Goal: Information Seeking & Learning: Learn about a topic

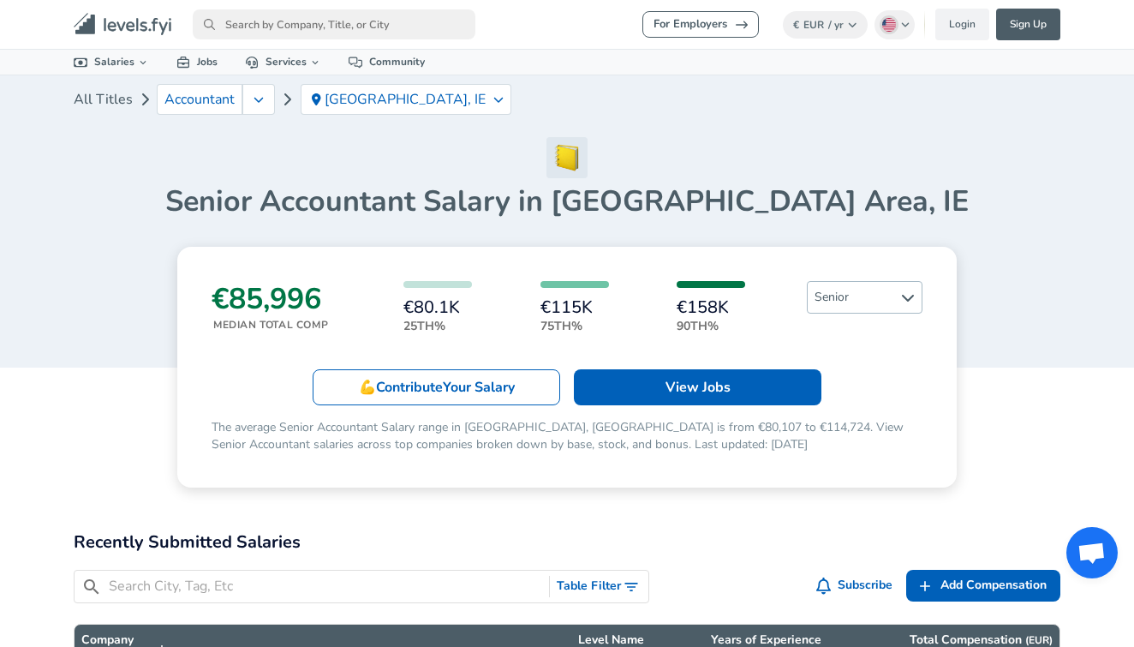
click at [864, 284] on span "Senior" at bounding box center [865, 297] width 114 height 31
click at [884, 329] on link "All Levels" at bounding box center [864, 330] width 87 height 21
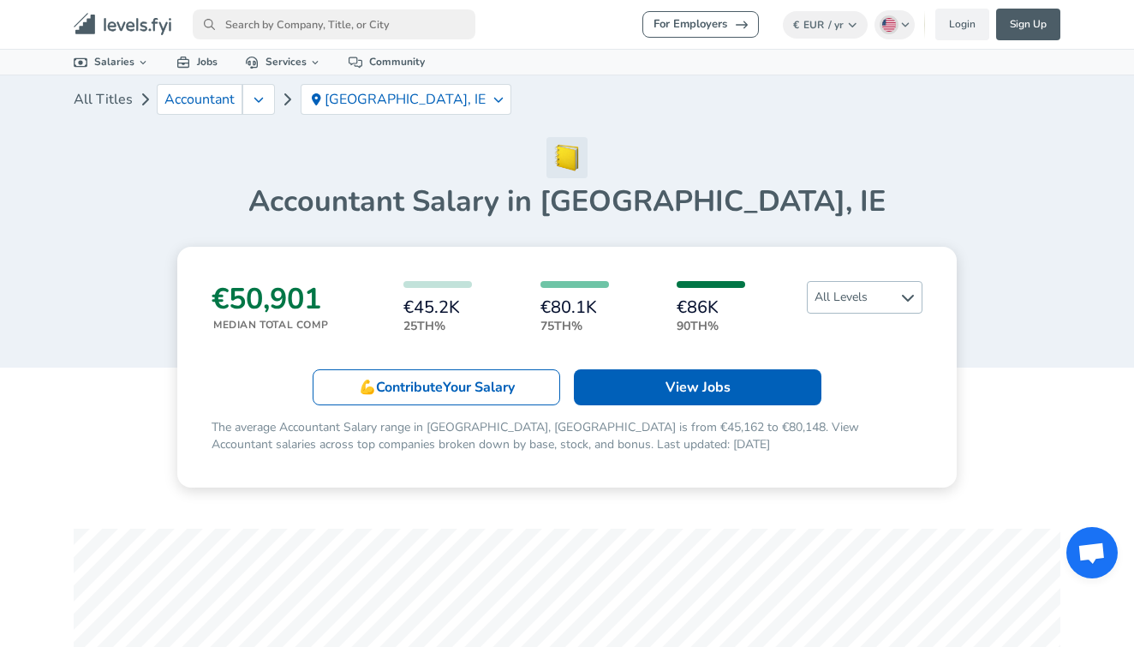
click at [880, 297] on span "All Levels" at bounding box center [865, 297] width 114 height 31
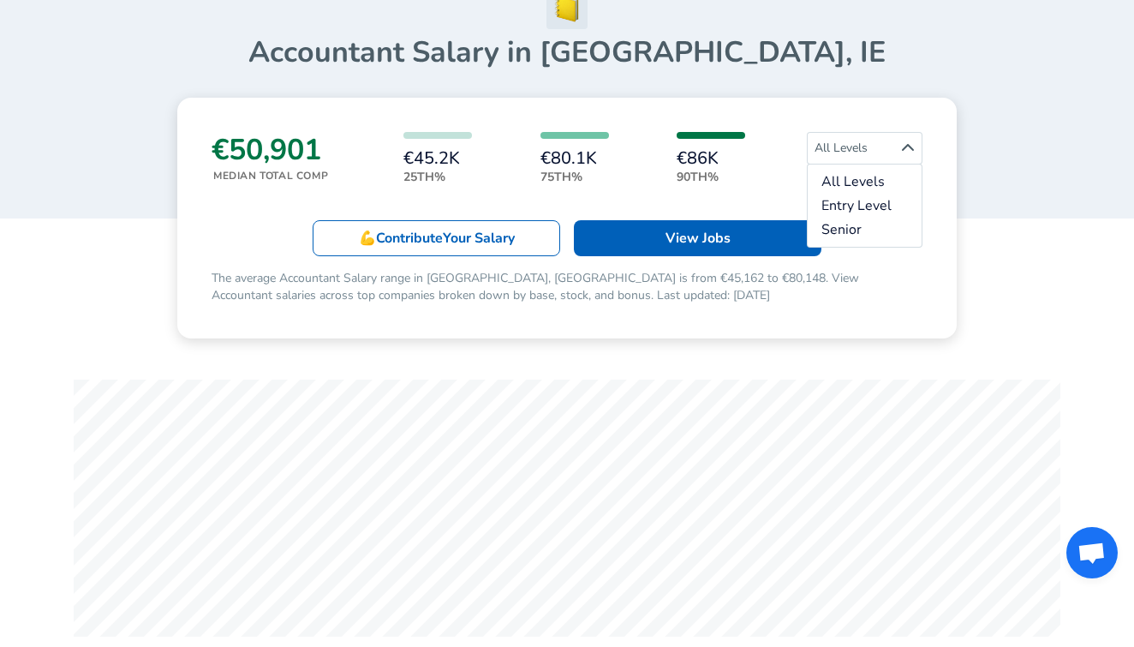
scroll to position [166, 0]
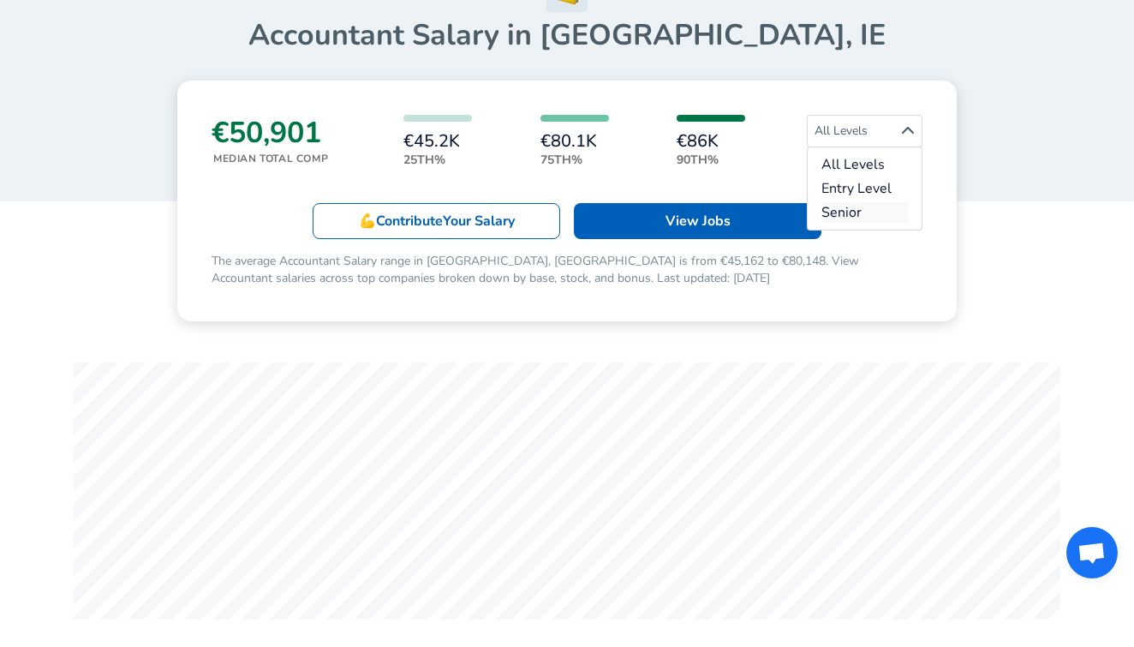
click at [875, 203] on link "Senior" at bounding box center [864, 212] width 87 height 21
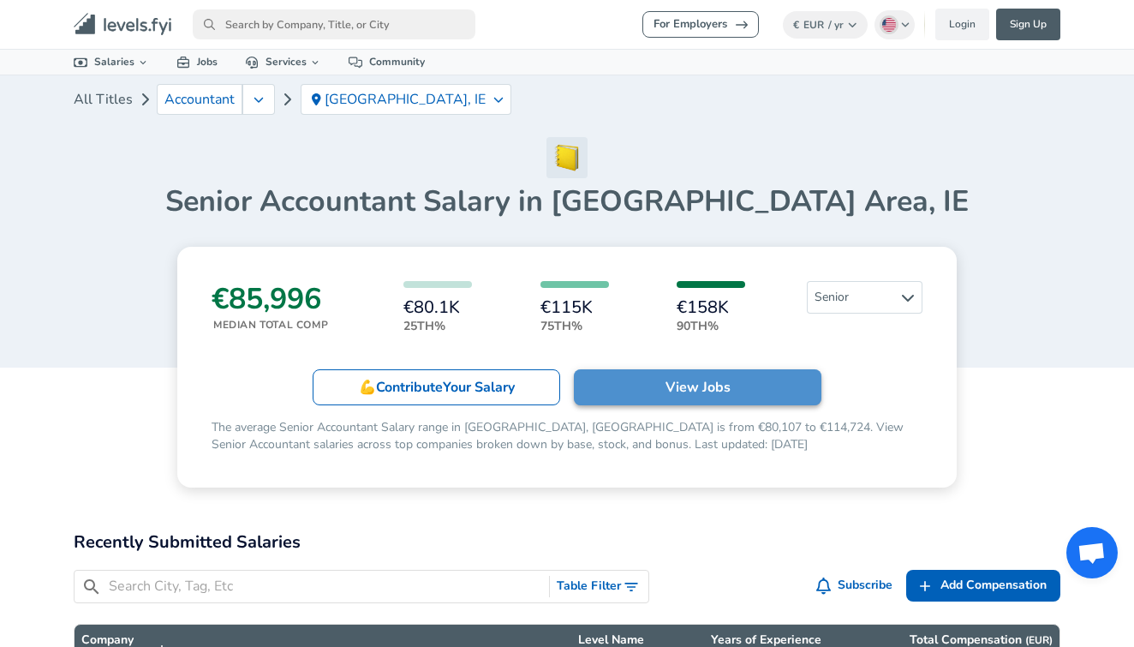
click at [675, 378] on p "View Jobs" at bounding box center [698, 387] width 65 height 21
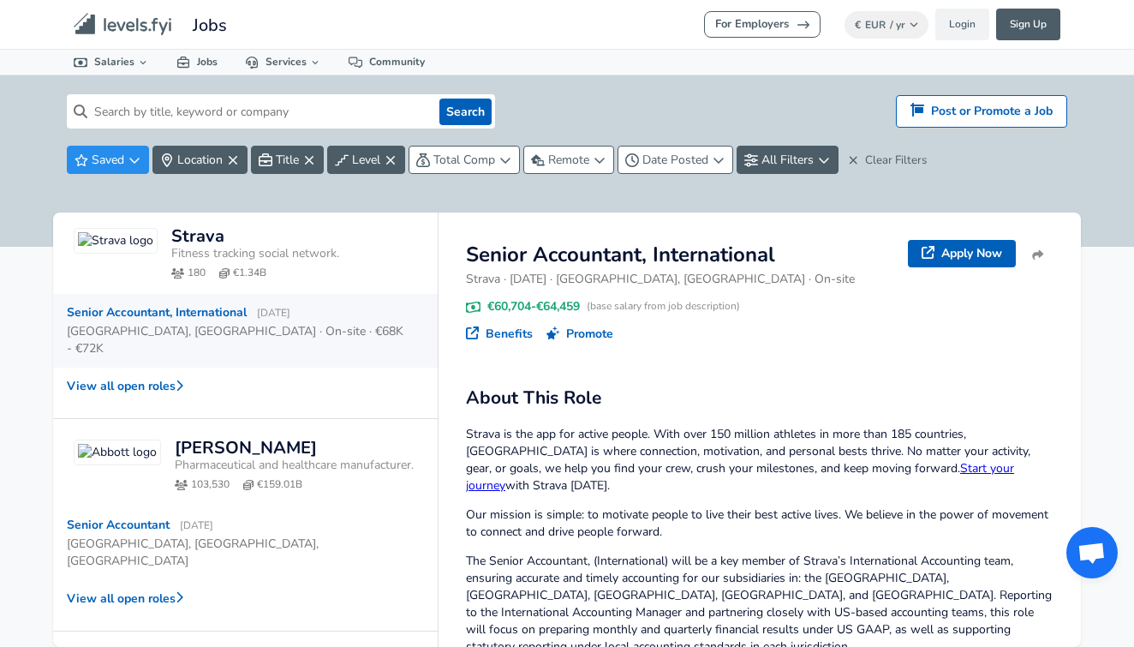
scroll to position [76, 0]
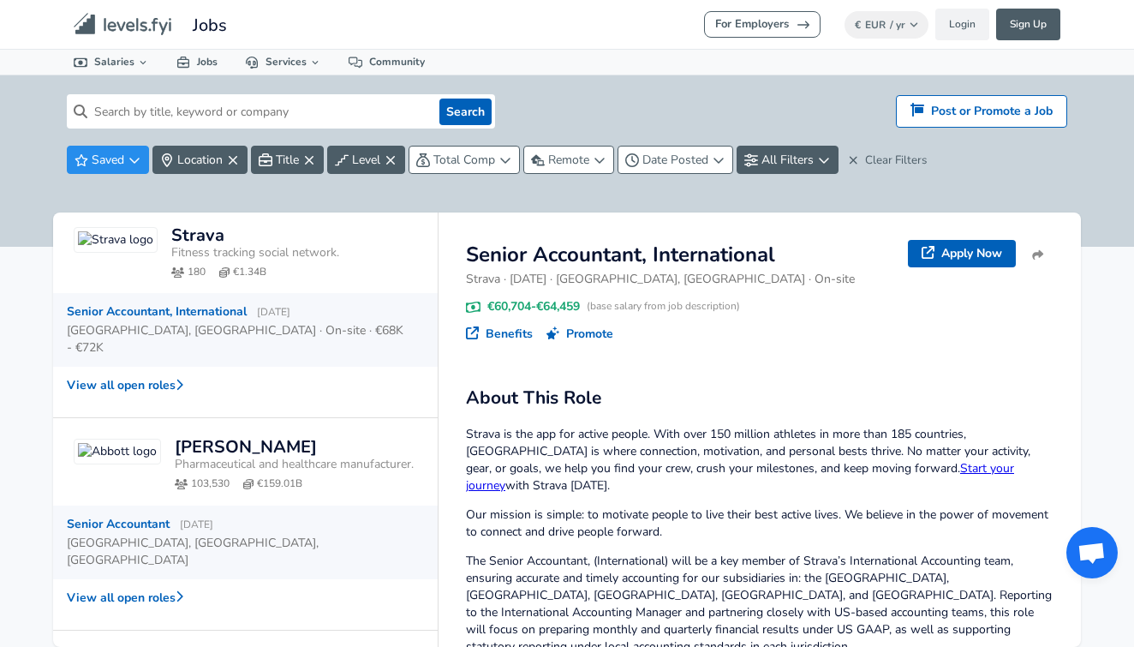
click at [224, 535] on div "[GEOGRAPHIC_DATA], [GEOGRAPHIC_DATA], [GEOGRAPHIC_DATA]" at bounding box center [238, 552] width 343 height 34
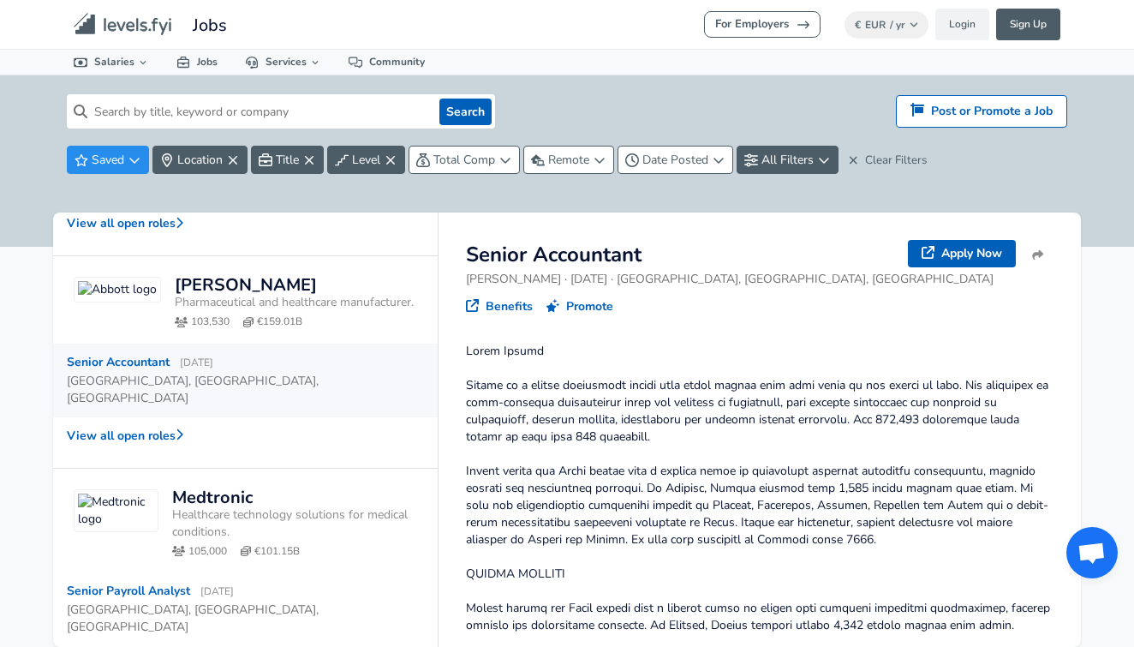
scroll to position [241, 0]
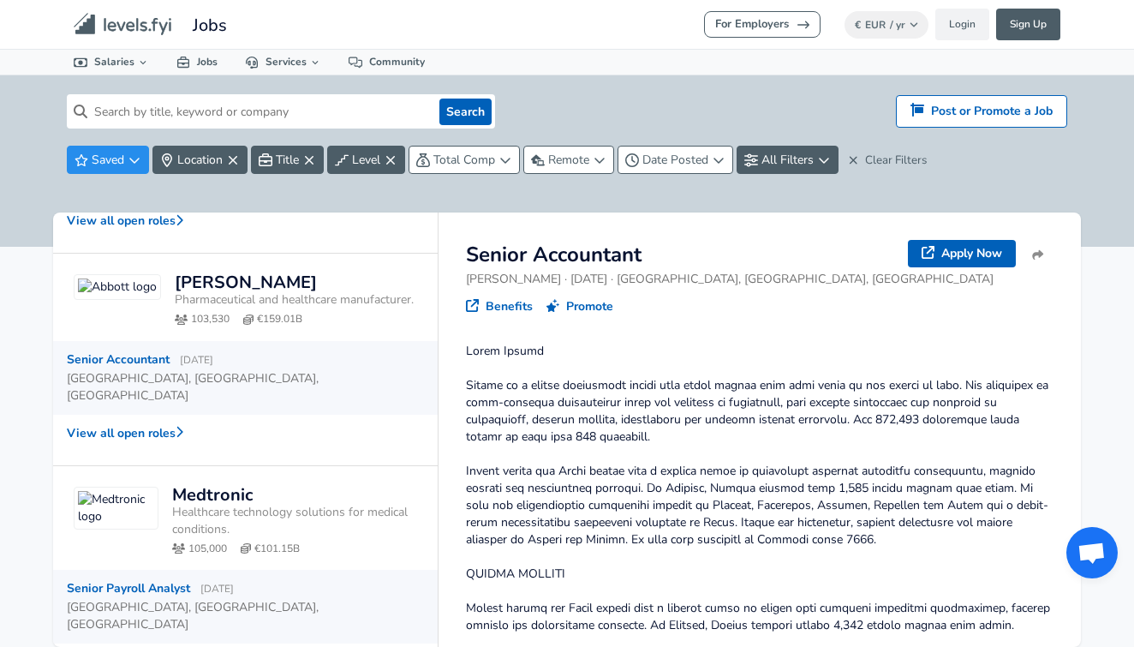
click at [227, 582] on span "[DATE]" at bounding box center [216, 589] width 33 height 14
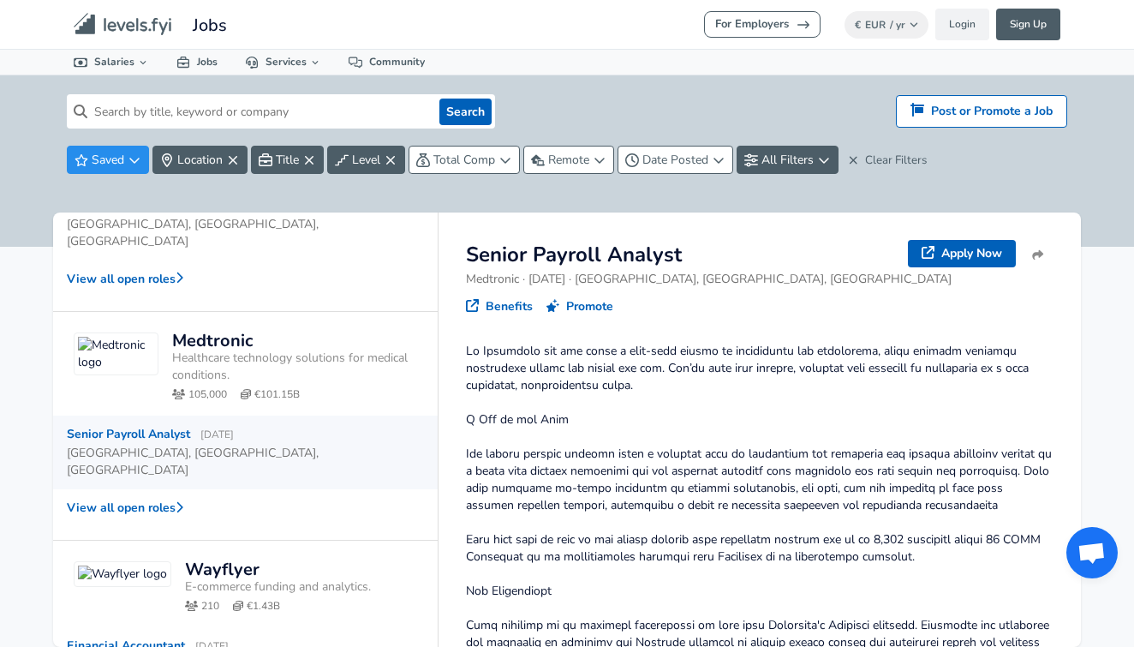
scroll to position [401, 0]
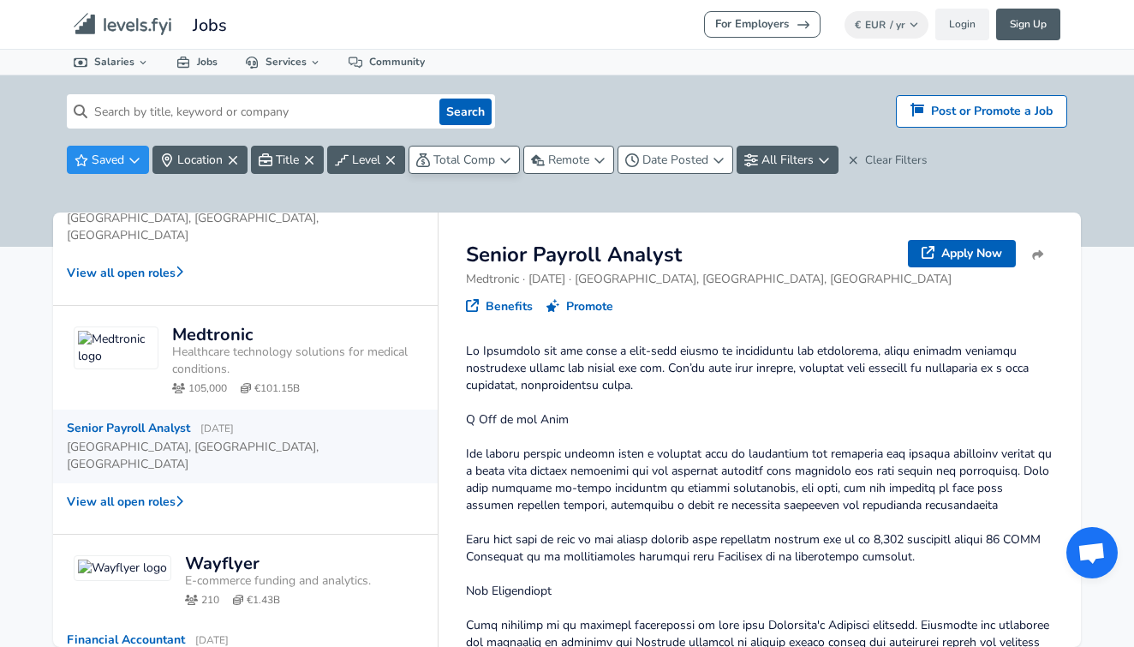
click at [475, 166] on span "Total Comp" at bounding box center [464, 160] width 62 height 16
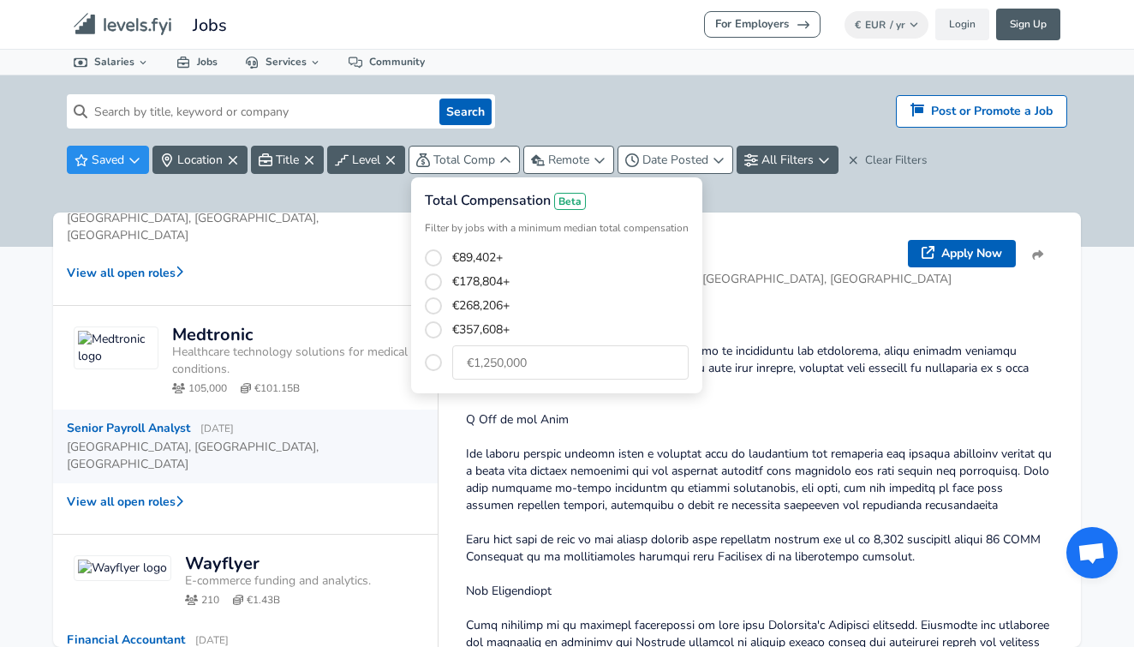
click at [479, 249] on label "€89,402+" at bounding box center [565, 257] width 247 height 17
click at [442, 249] on button "€89,402+" at bounding box center [433, 257] width 17 height 17
click at [726, 311] on html "For Employers € EUR / yr Change Login Sign Up All Data By Location By Company B…" at bounding box center [567, 323] width 1134 height 647
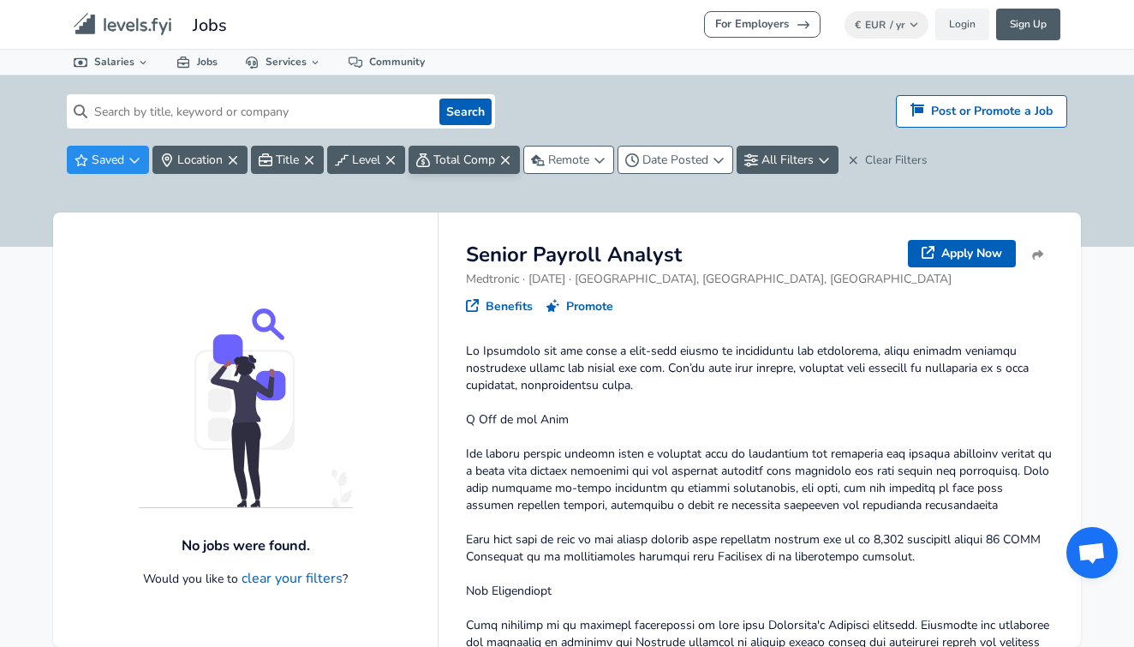
click at [499, 159] on button "Total Comp" at bounding box center [464, 160] width 111 height 28
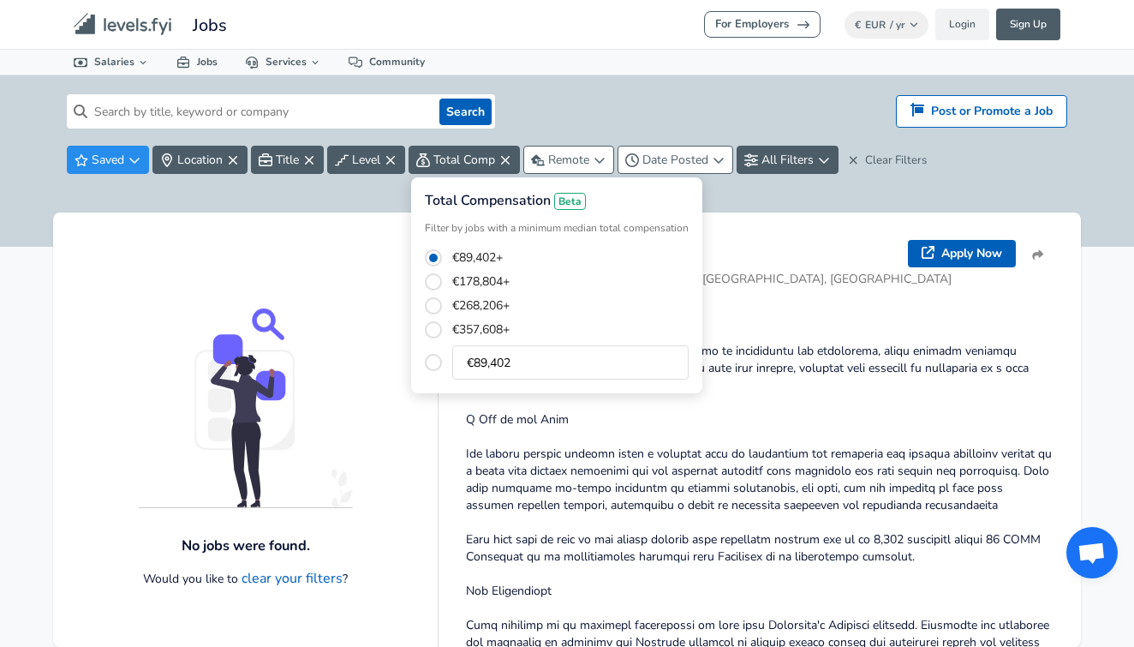
click at [431, 254] on span "button" at bounding box center [434, 258] width 14 height 14
click at [311, 163] on html "For Employers € EUR / yr Change Login Sign Up All Data By Location By Company B…" at bounding box center [567, 323] width 1134 height 647
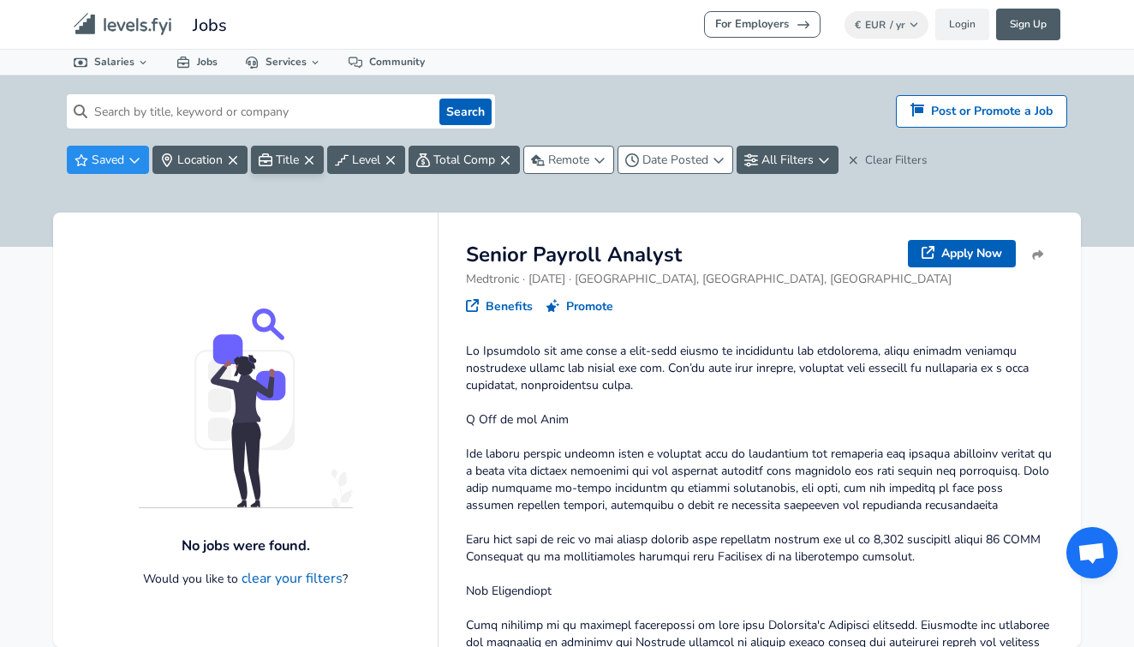
click at [305, 156] on icon "button" at bounding box center [309, 160] width 14 height 14
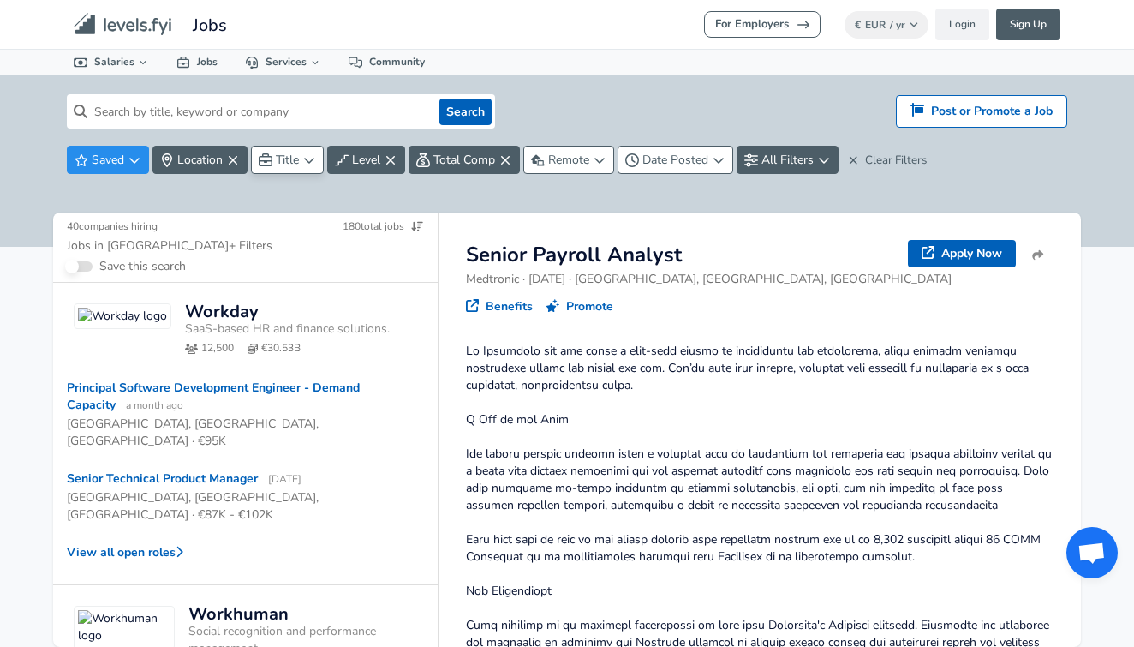
click at [308, 155] on icon "button" at bounding box center [309, 160] width 14 height 14
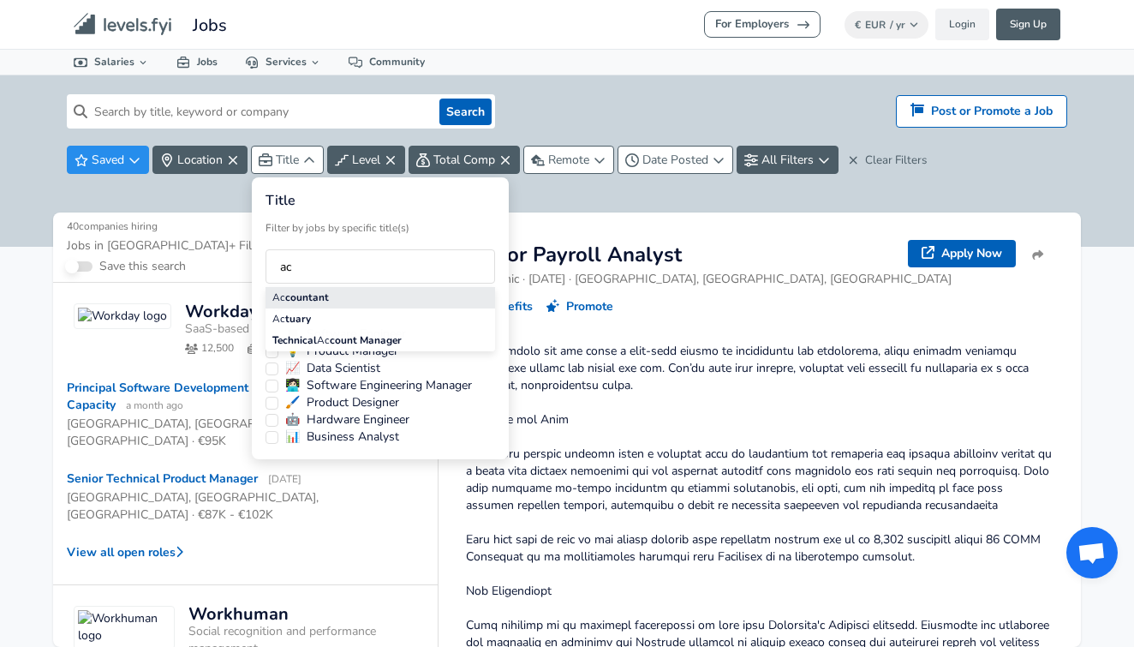
type input "ac"
click at [414, 295] on li "Ac countant" at bounding box center [381, 297] width 230 height 21
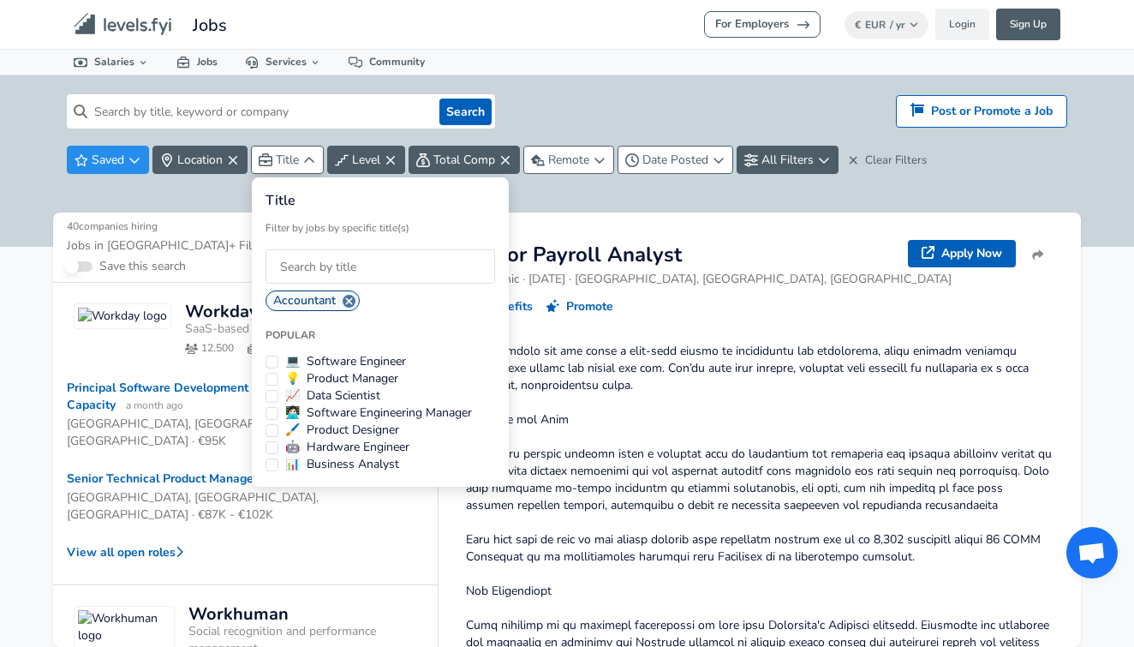
click at [647, 331] on html "For Employers € EUR / yr Change Login Sign Up All Data By Location By Company B…" at bounding box center [567, 323] width 1134 height 647
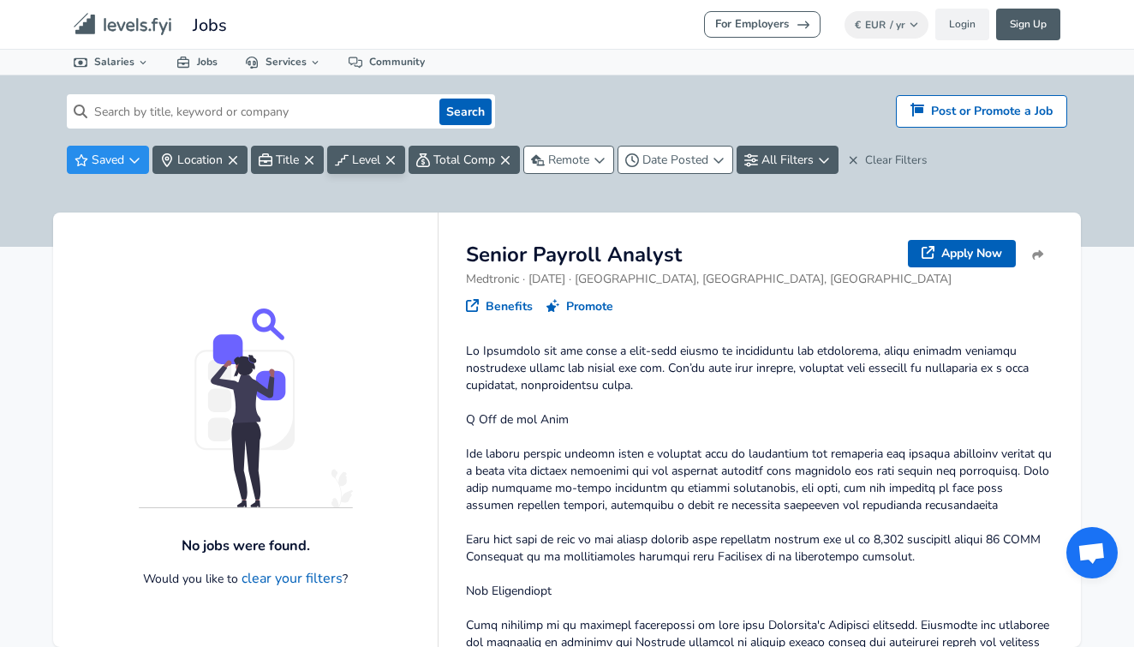
click at [385, 161] on icon "button" at bounding box center [391, 160] width 14 height 14
click at [139, 158] on icon "button" at bounding box center [133, 161] width 9 height 6
click at [208, 158] on span "Location" at bounding box center [199, 160] width 45 height 16
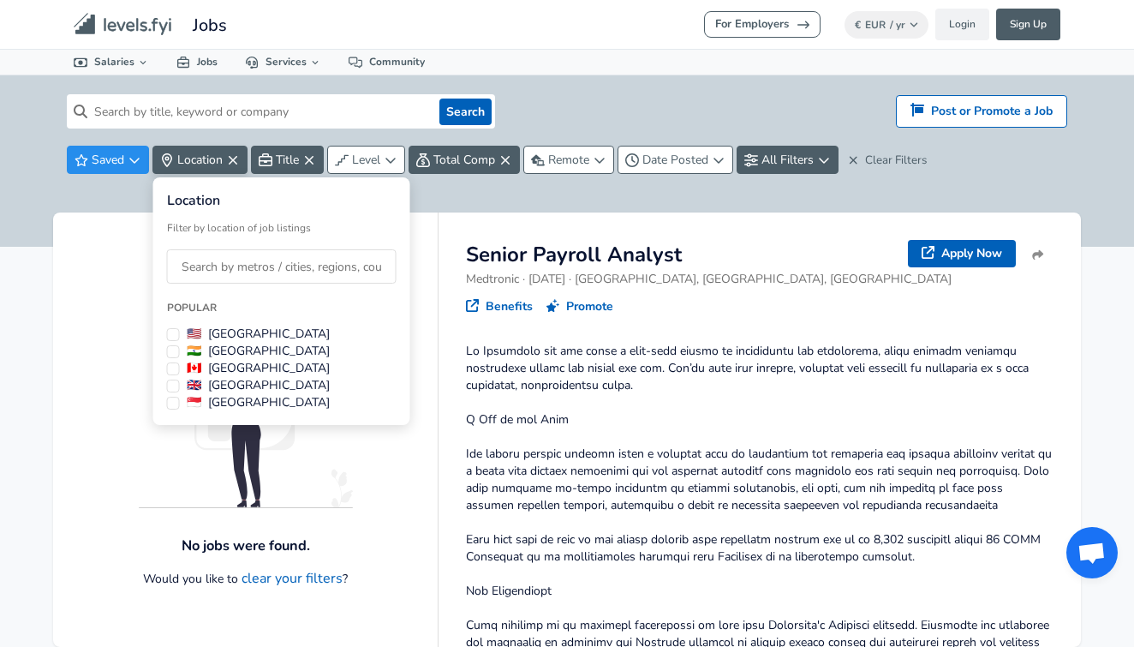
click at [451, 193] on html "For Employers € EUR / yr Change Login Sign Up All Data By Location By Company B…" at bounding box center [567, 323] width 1134 height 647
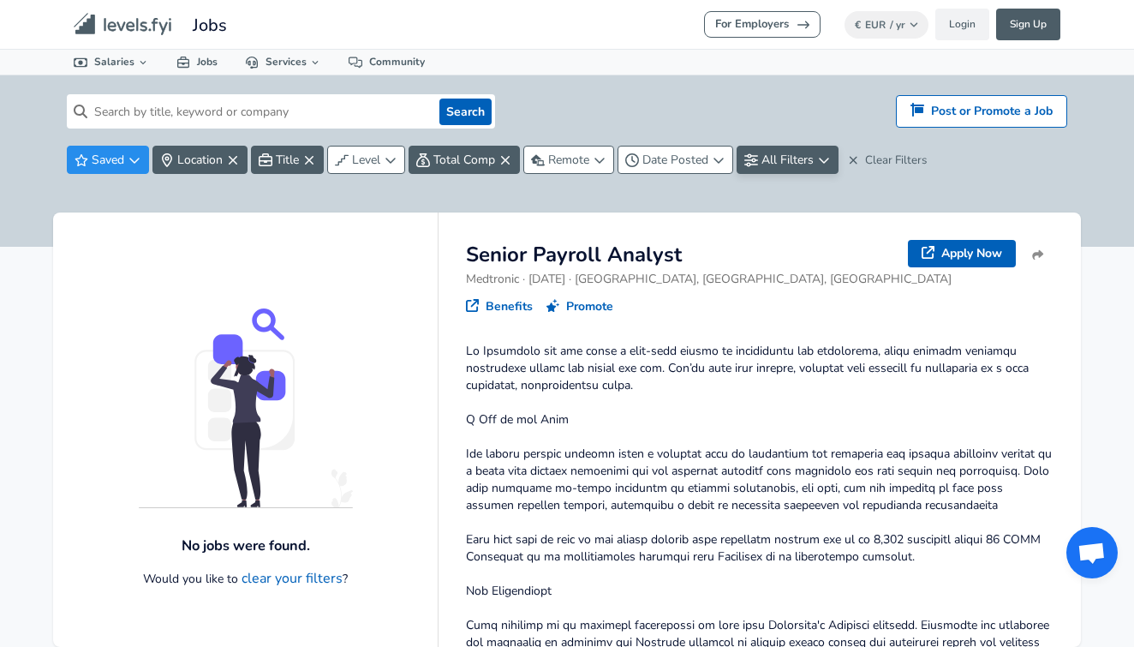
click at [813, 164] on span "All Filters" at bounding box center [788, 160] width 52 height 16
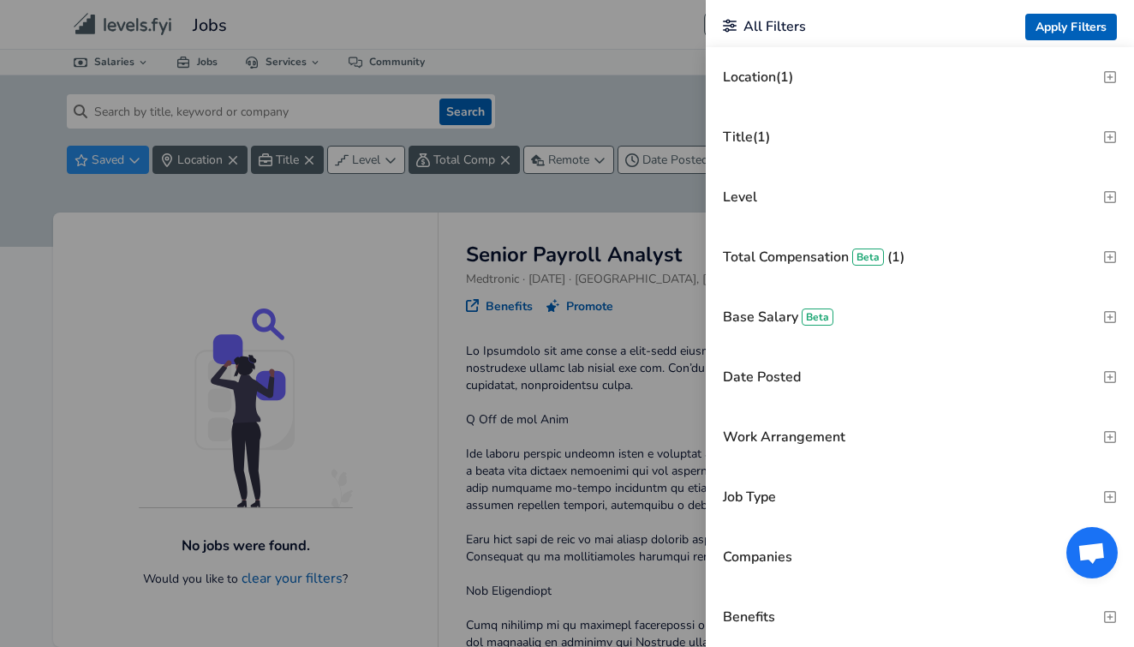
click at [810, 255] on h3 "Total Compensation Beta (1)" at bounding box center [814, 257] width 182 height 19
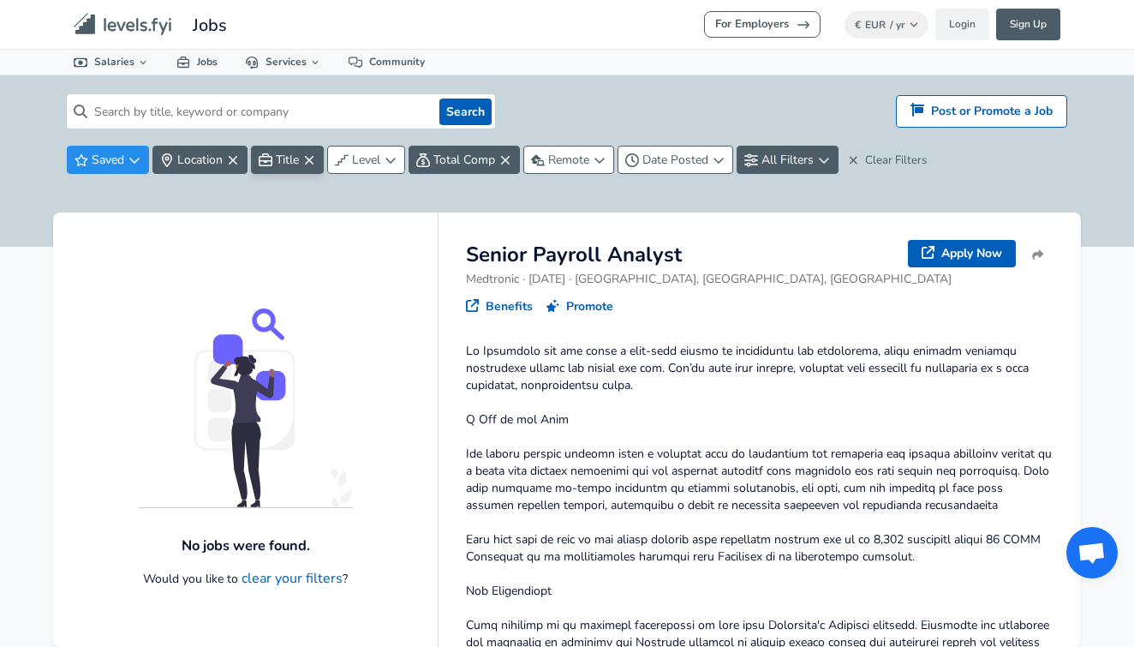
click at [311, 156] on icon "button" at bounding box center [309, 160] width 14 height 14
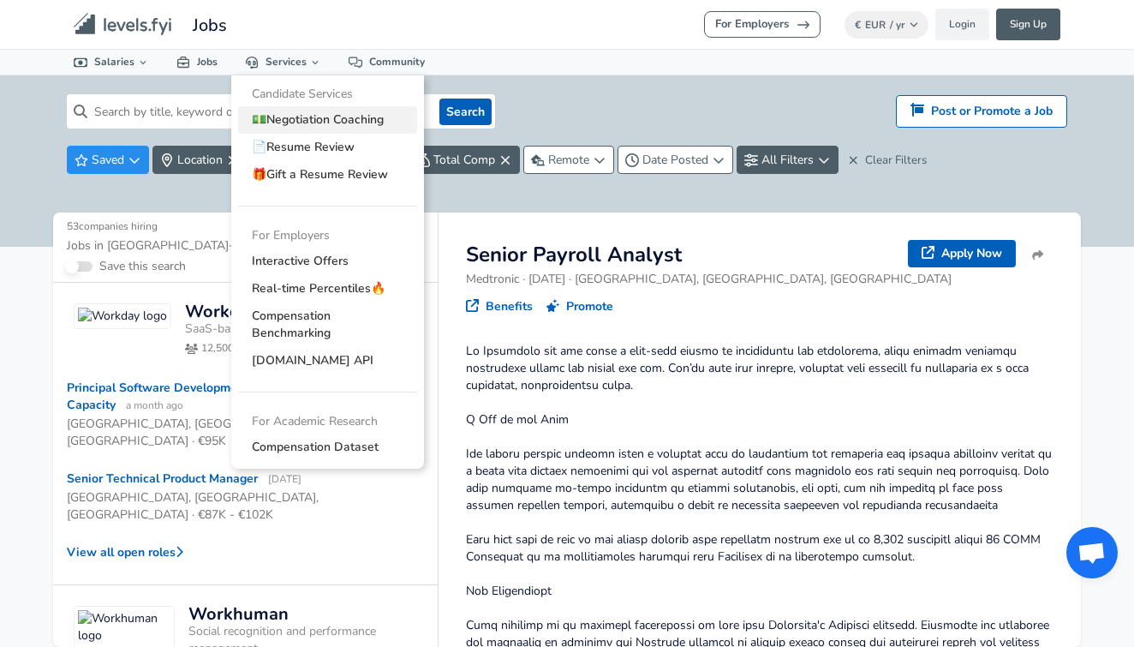
click at [281, 112] on link "💵 Negotiation Coaching" at bounding box center [327, 119] width 179 height 27
